Goal: Task Accomplishment & Management: Manage account settings

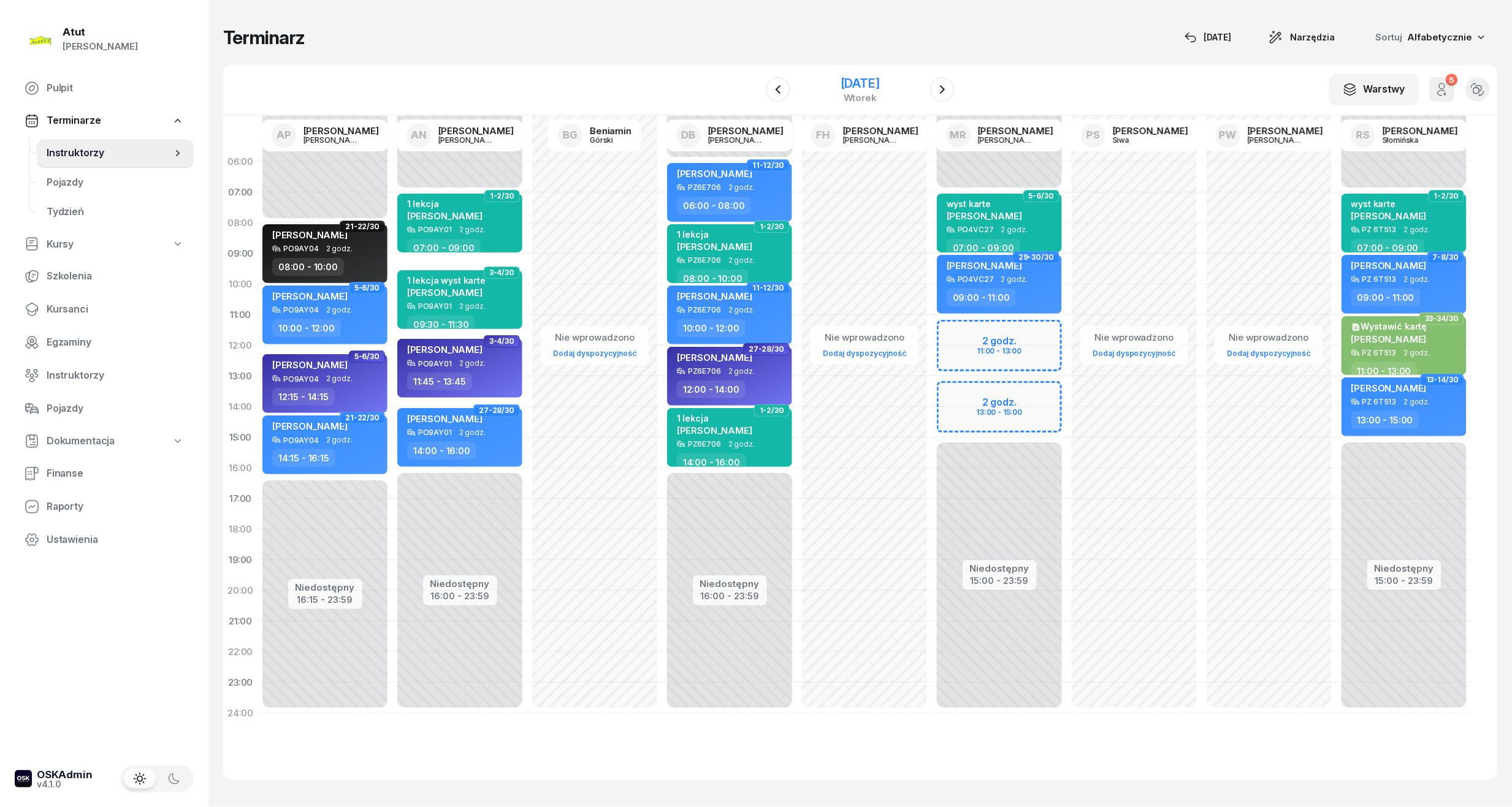
click at [874, 80] on div "[DATE]" at bounding box center [860, 84] width 40 height 12
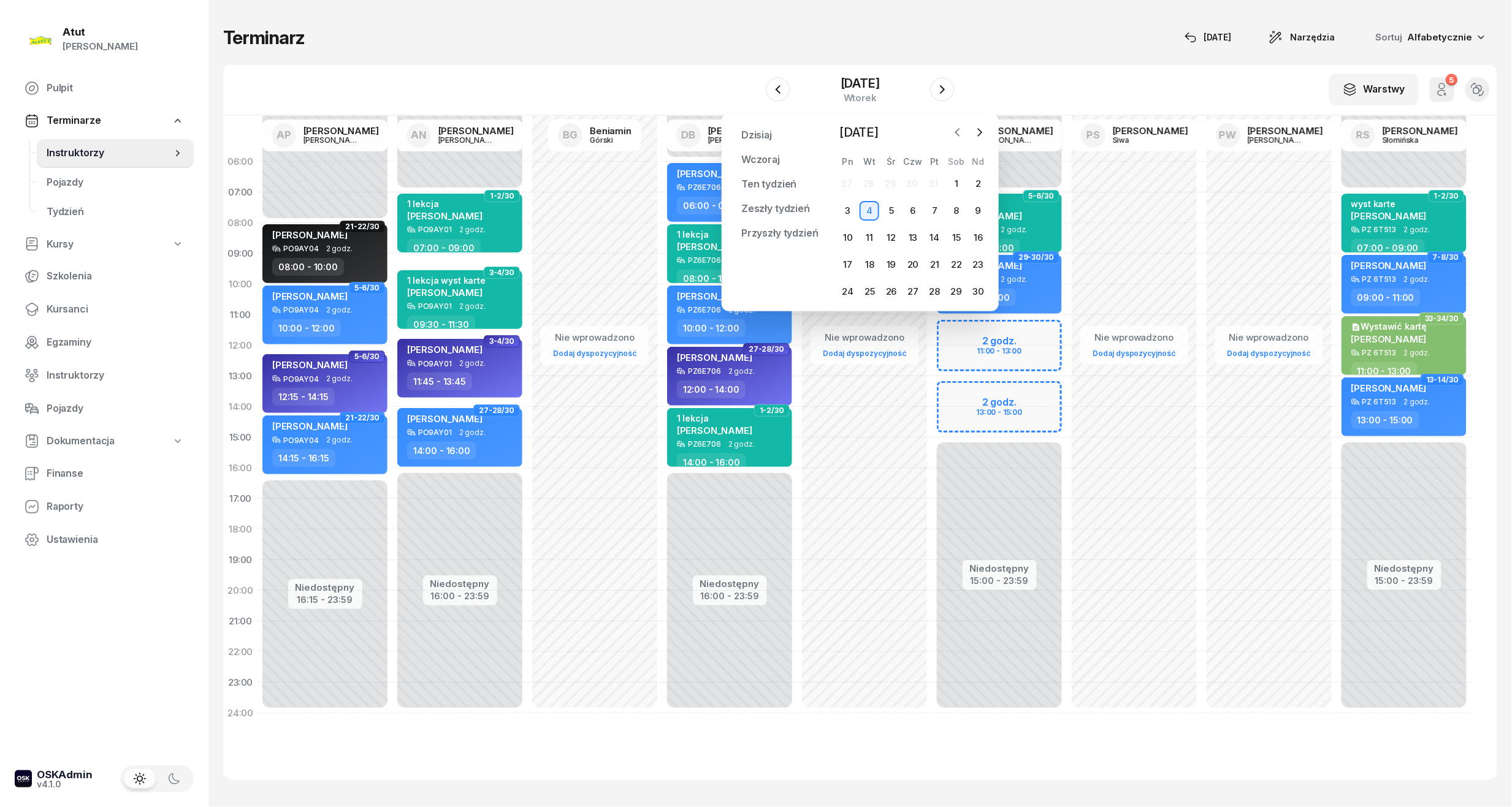
click at [958, 128] on icon "button" at bounding box center [958, 132] width 12 height 12
click at [932, 180] on div "3" at bounding box center [935, 184] width 19 height 19
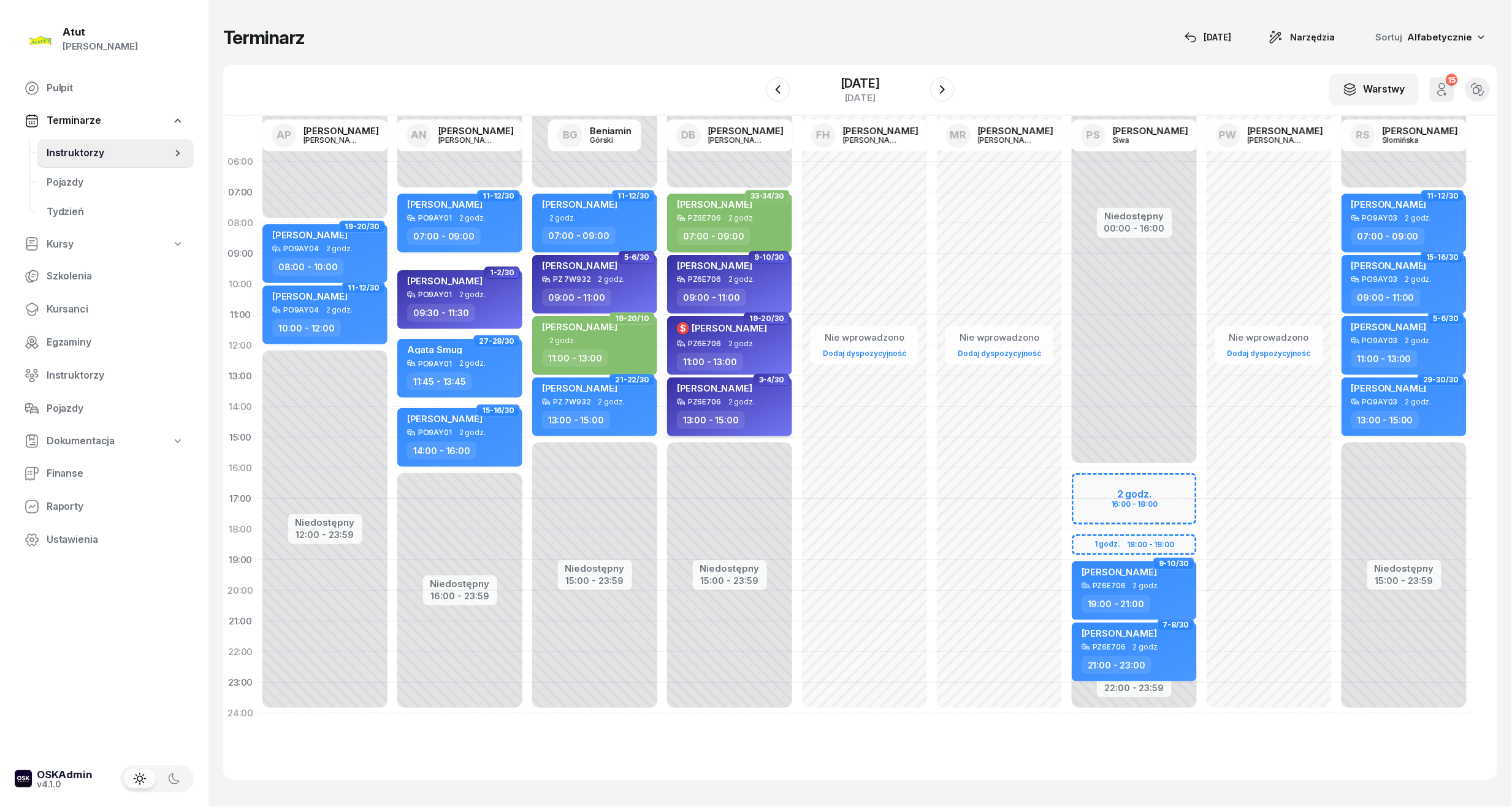
click at [700, 390] on span "[PERSON_NAME]" at bounding box center [715, 388] width 76 height 11
select select "13"
select select "15"
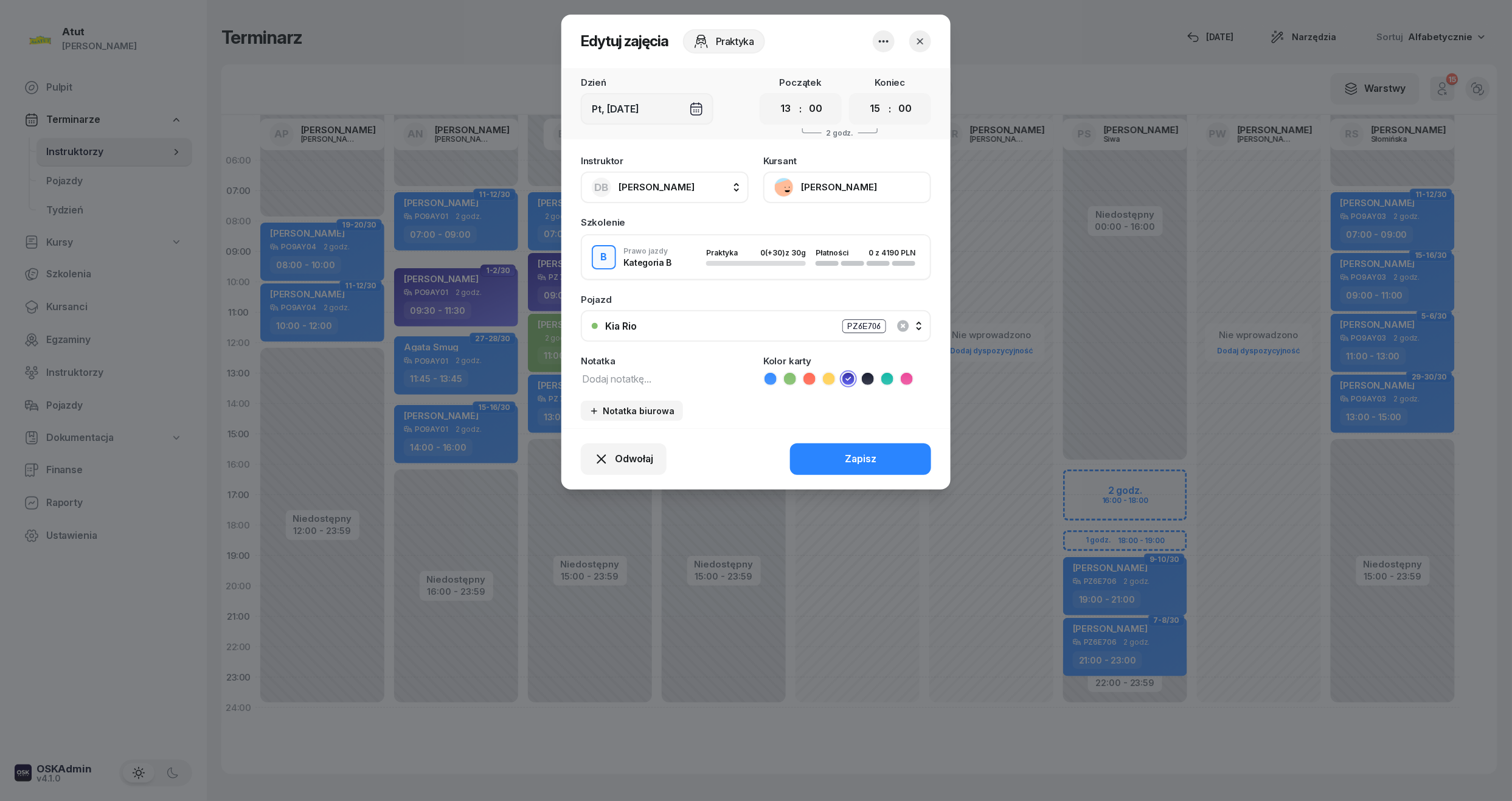
click at [808, 185] on button "[PERSON_NAME]" at bounding box center [847, 187] width 168 height 31
click at [798, 229] on div "Otwórz profil" at bounding box center [802, 229] width 59 height 16
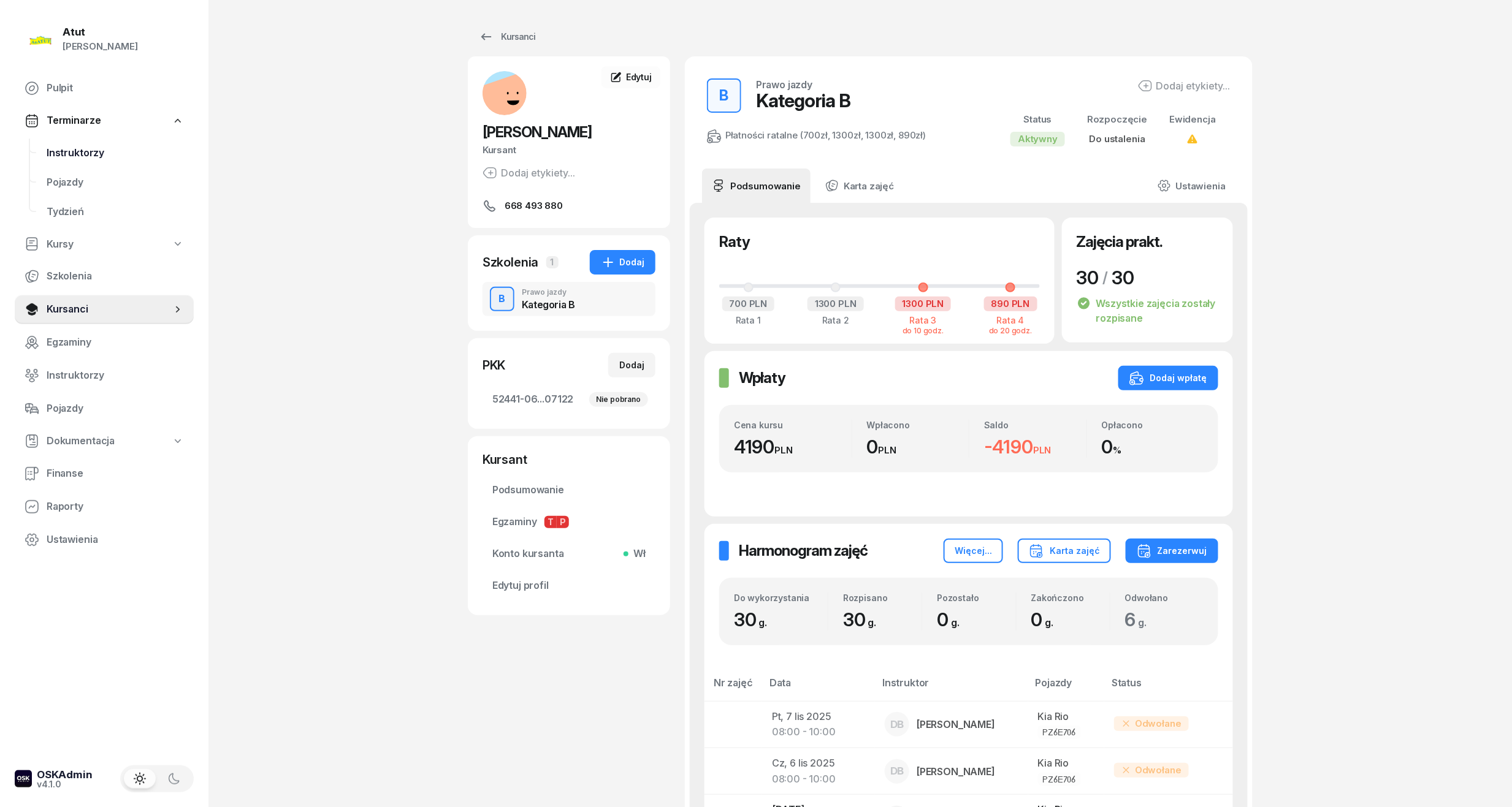
click at [80, 148] on span "Instruktorzy" at bounding box center [115, 153] width 137 height 16
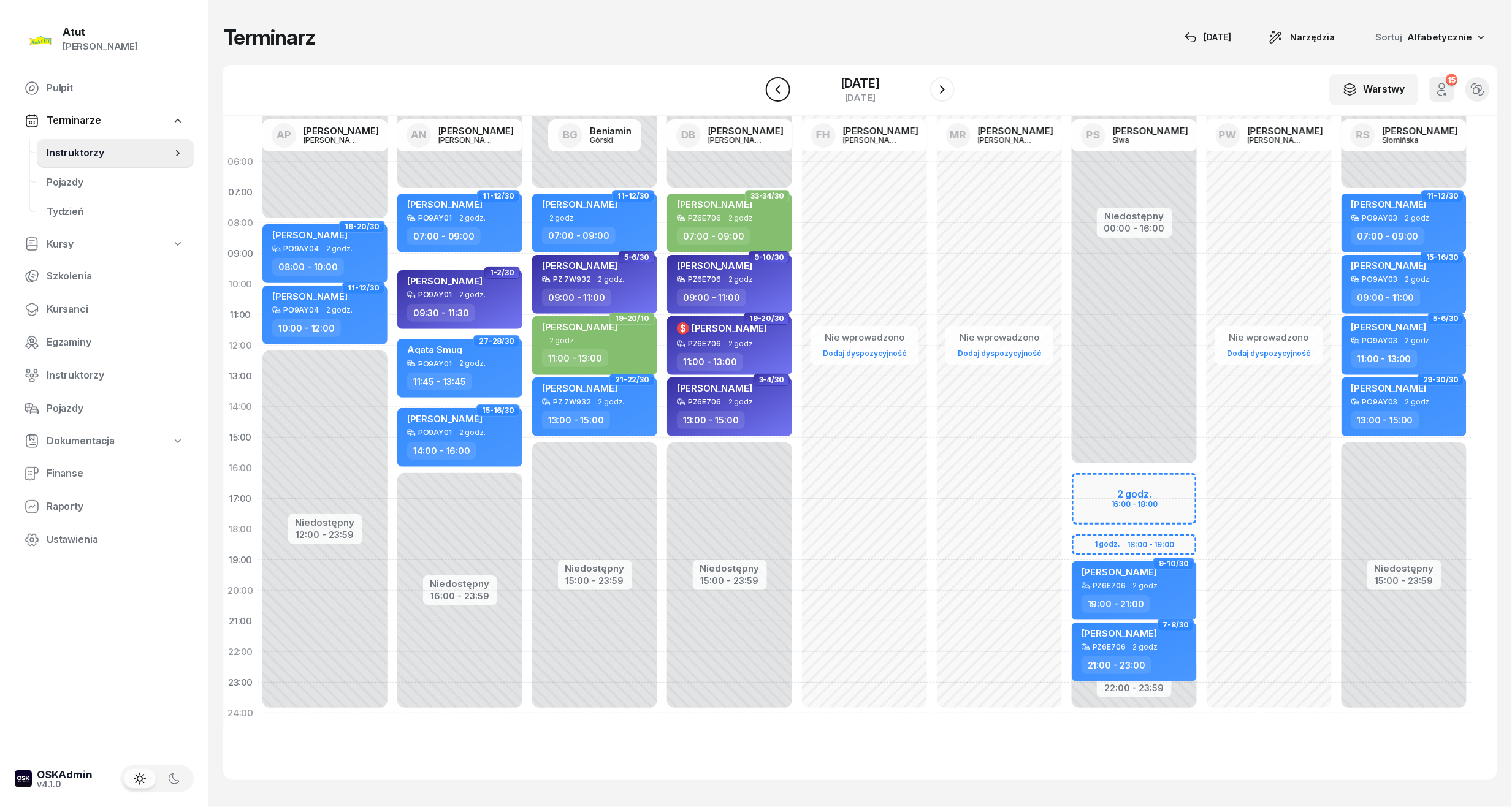
click at [771, 82] on icon "button" at bounding box center [778, 89] width 15 height 15
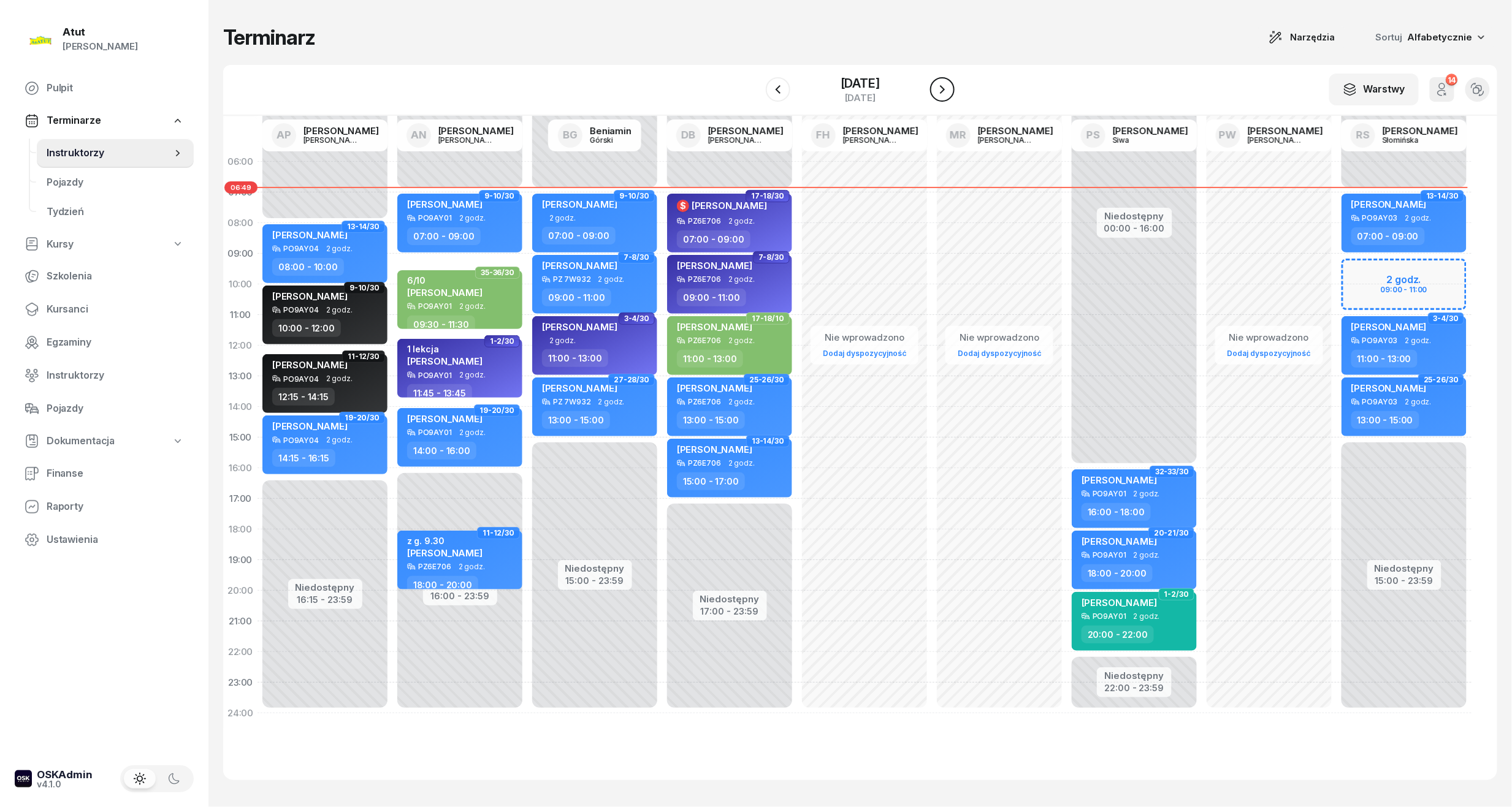
click at [954, 94] on button "button" at bounding box center [943, 90] width 25 height 25
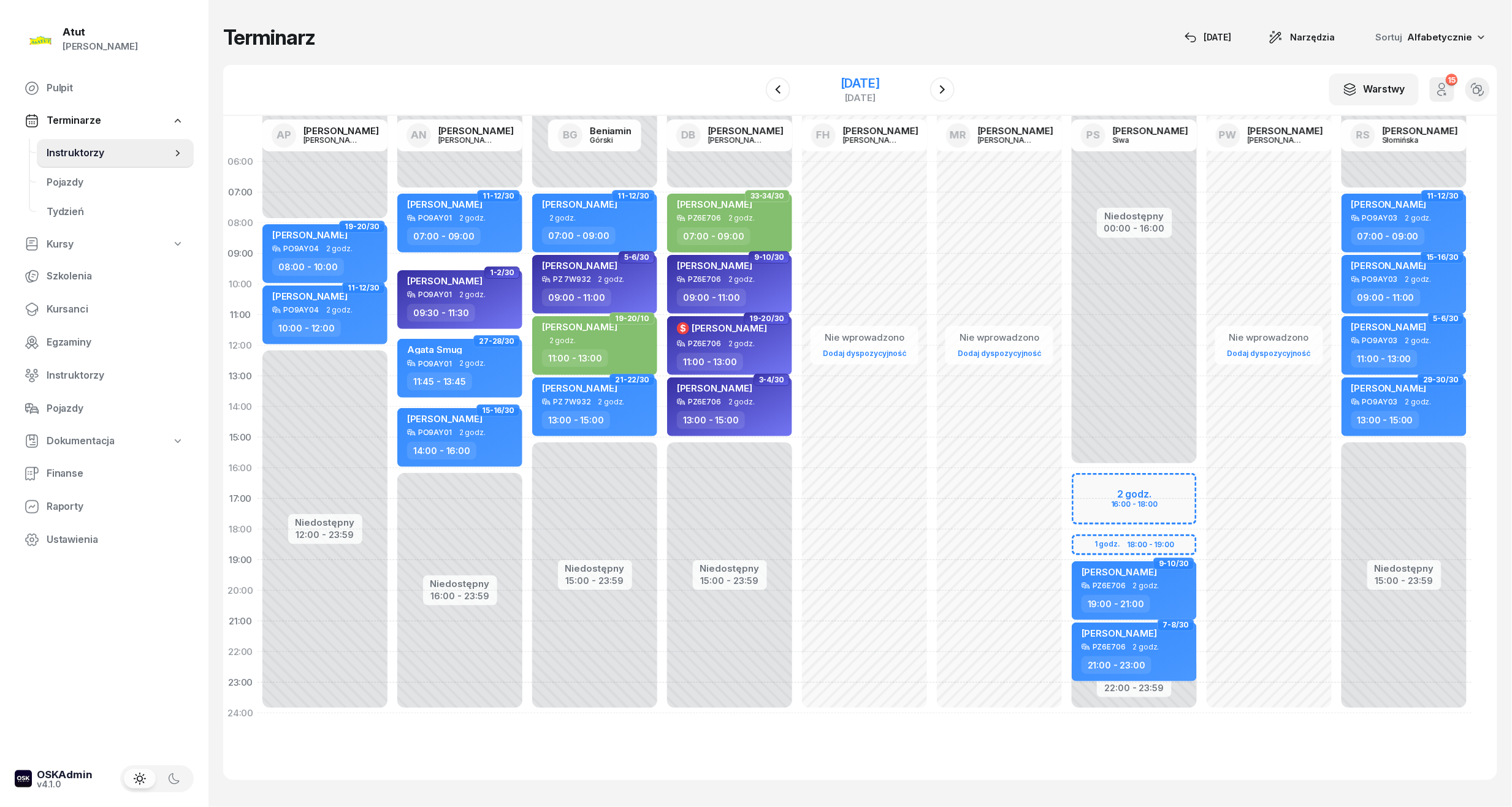
click at [864, 78] on div "[DATE]" at bounding box center [860, 84] width 40 height 12
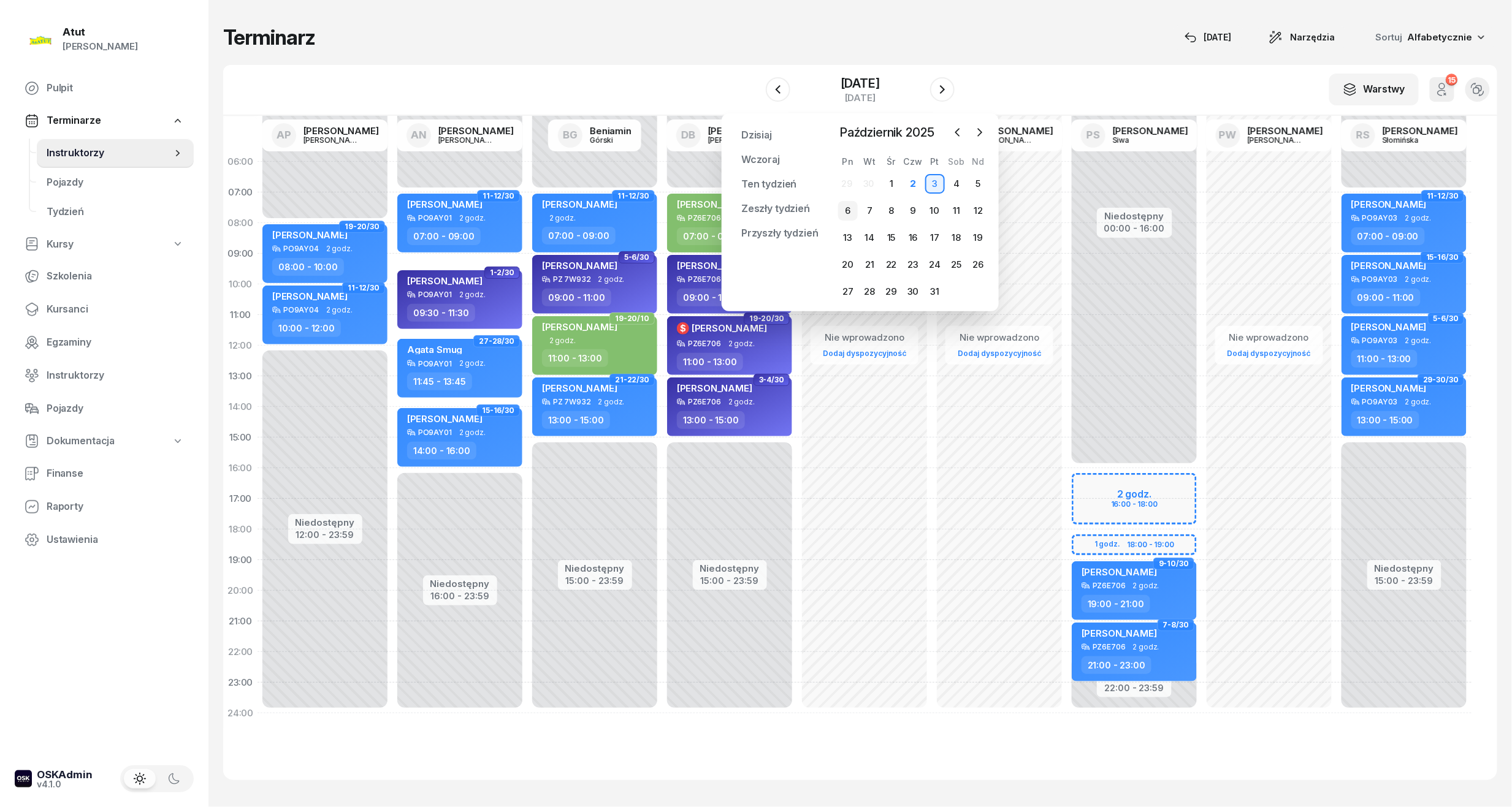
click at [848, 209] on div "6" at bounding box center [848, 210] width 19 height 19
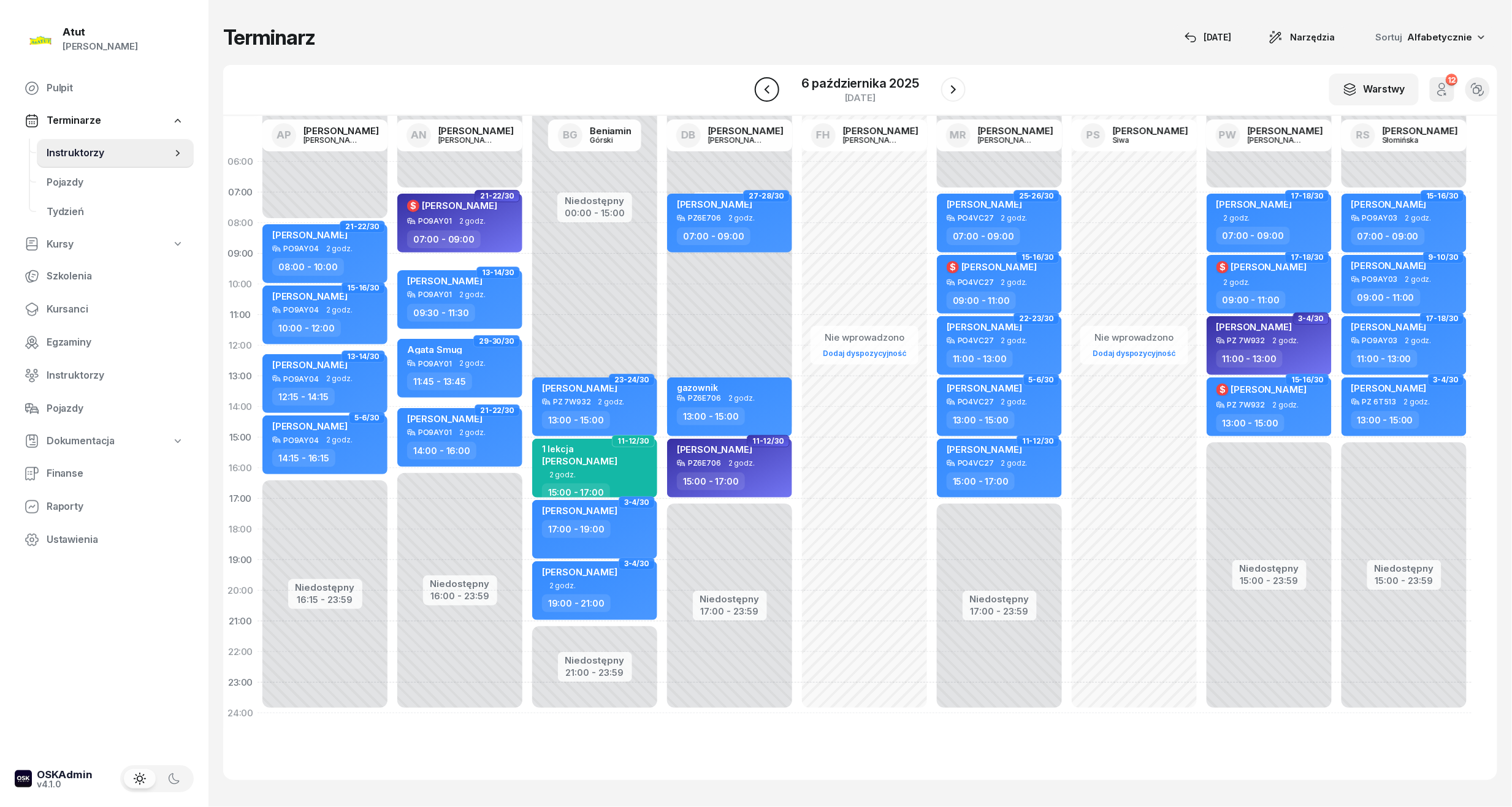
click at [771, 89] on icon "button" at bounding box center [767, 89] width 15 height 15
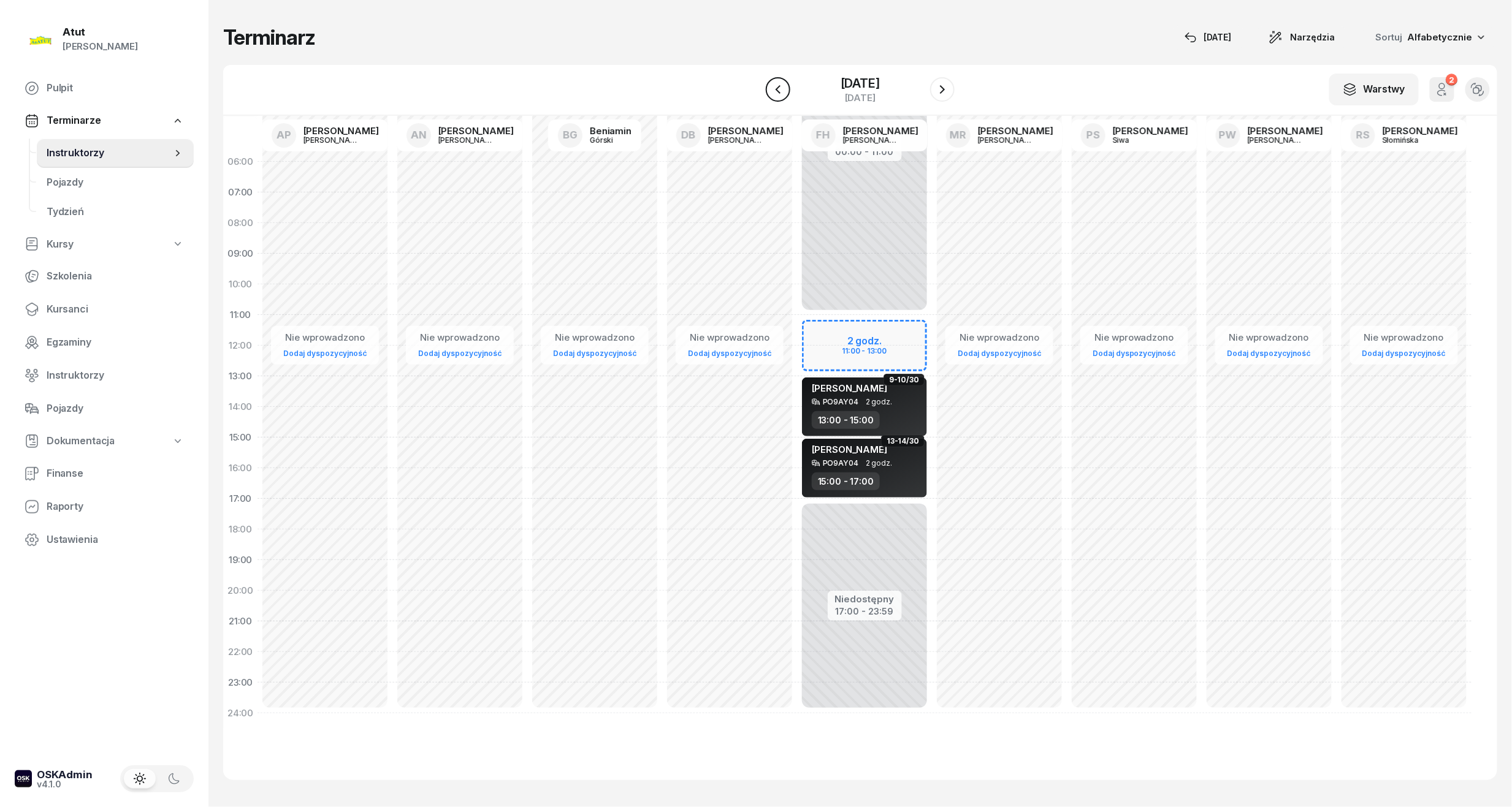
click at [771, 89] on icon "button" at bounding box center [778, 89] width 15 height 15
